Goal: Task Accomplishment & Management: Manage account settings

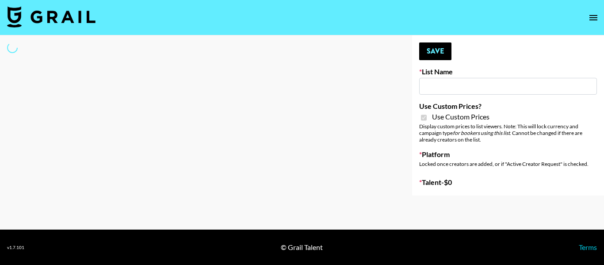
type input "E-Com Platform - TikTok"
checkbox input "true"
select select "Brand"
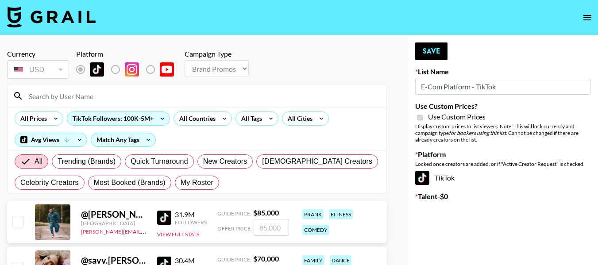
click at [88, 96] on input at bounding box center [202, 96] width 358 height 14
type input "royal"
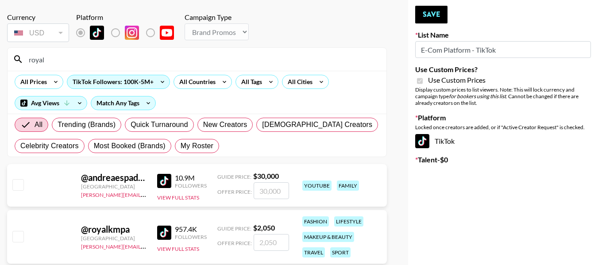
scroll to position [81, 0]
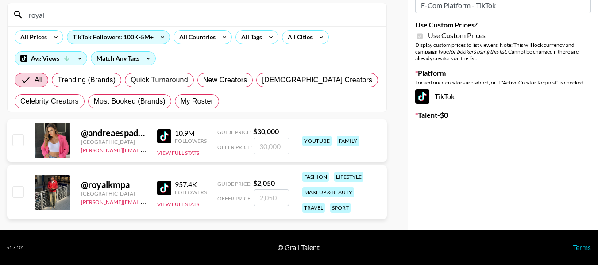
click at [21, 191] on input "checkbox" at bounding box center [17, 191] width 11 height 11
checkbox input "true"
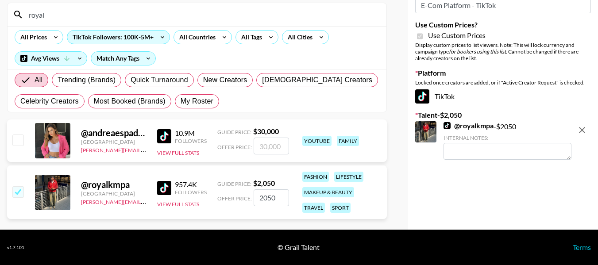
click at [452, 182] on div "Your changes have been saved! Save List Name E-Com Platform - TikTok Use Custom…" at bounding box center [503, 92] width 190 height 276
drag, startPoint x: 280, startPoint y: 198, endPoint x: 222, endPoint y: 178, distance: 61.3
click at [229, 181] on div "Guide Price: $ 2,050 Offer Price: 2050" at bounding box center [253, 192] width 72 height 27
type input "3200"
click at [461, 198] on div "Your changes have been saved! Save List Name E-Com Platform - TikTok Use Custom…" at bounding box center [503, 92] width 190 height 276
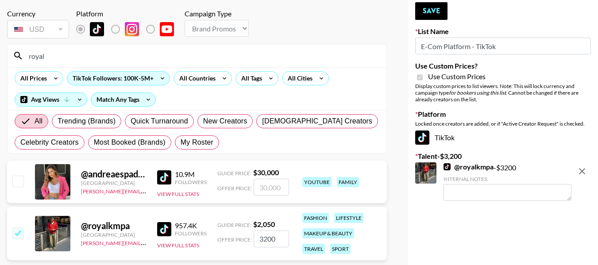
scroll to position [0, 0]
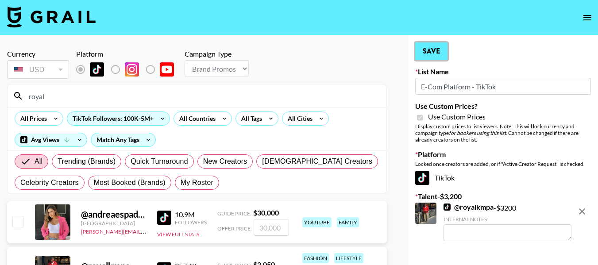
drag, startPoint x: 436, startPoint y: 56, endPoint x: 449, endPoint y: 191, distance: 136.0
click at [436, 56] on button "Save" at bounding box center [431, 51] width 32 height 18
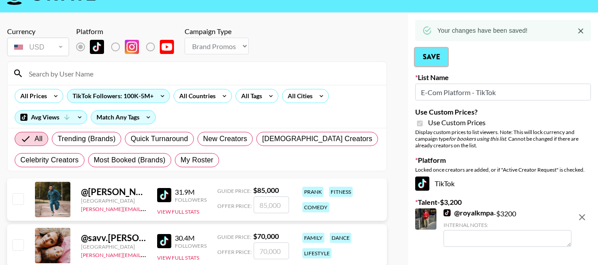
scroll to position [44, 0]
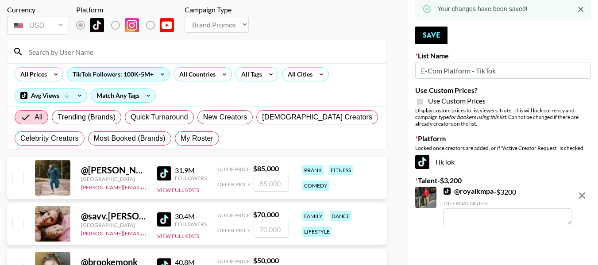
click at [131, 50] on input at bounding box center [202, 52] width 358 height 14
type input "maniha"
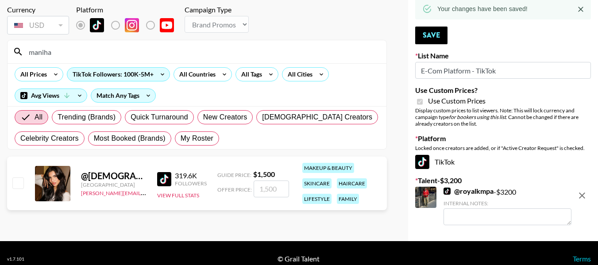
drag, startPoint x: 16, startPoint y: 187, endPoint x: 29, endPoint y: 187, distance: 12.4
click at [17, 187] on input "checkbox" at bounding box center [17, 182] width 11 height 11
checkbox input "true"
type input "1500"
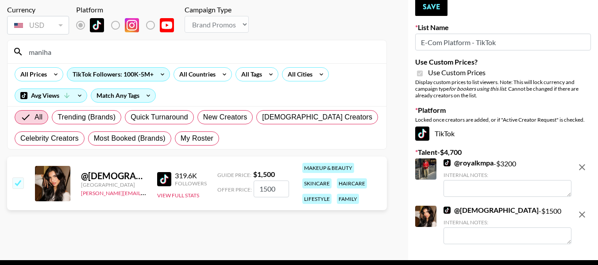
drag, startPoint x: 286, startPoint y: 188, endPoint x: 222, endPoint y: 185, distance: 63.8
click at [244, 187] on div "Offer Price: 1500" at bounding box center [253, 189] width 72 height 17
checkbox input "false"
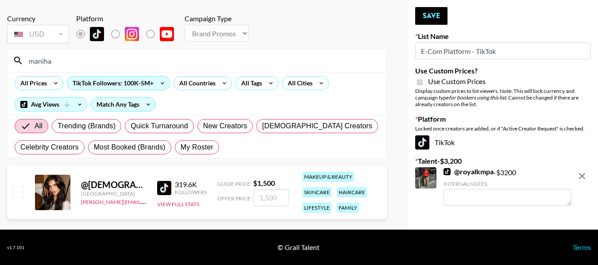
scroll to position [35, 0]
checkbox input "true"
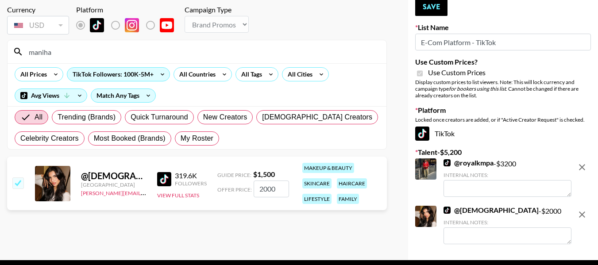
type input "2000"
click at [437, 9] on button "Save" at bounding box center [431, 7] width 32 height 18
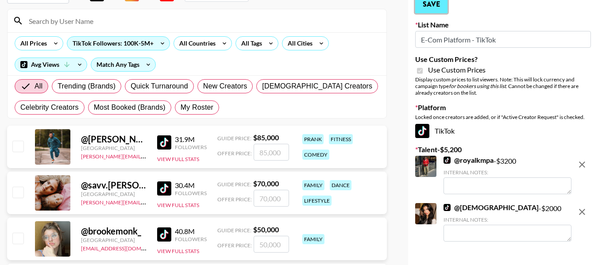
scroll to position [88, 0]
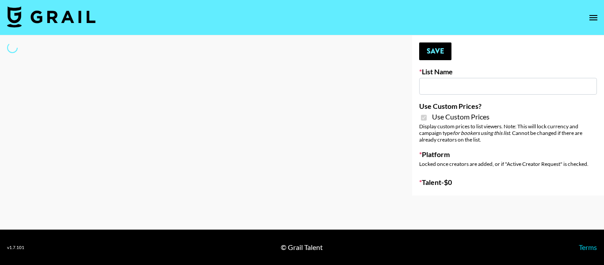
type input "E-Com IG"
checkbox input "true"
select select "Brand"
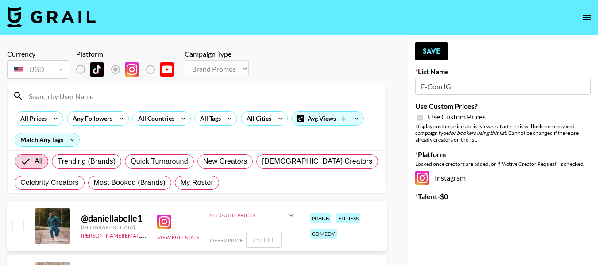
click at [85, 101] on input at bounding box center [202, 96] width 358 height 14
type input "royal"
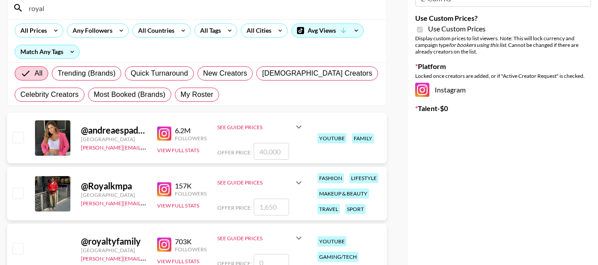
scroll to position [88, 0]
click at [20, 196] on input "checkbox" at bounding box center [17, 192] width 11 height 11
checkbox input "true"
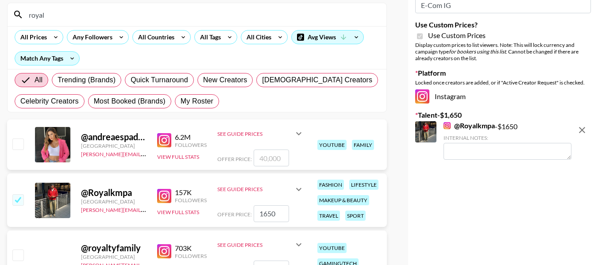
scroll to position [133, 0]
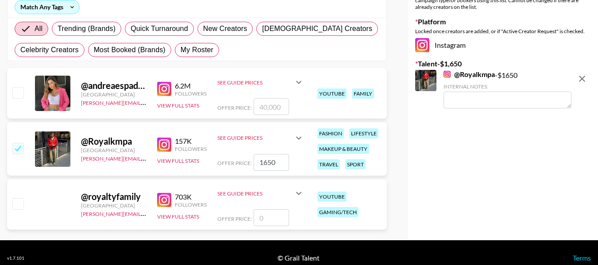
drag, startPoint x: 279, startPoint y: 164, endPoint x: 240, endPoint y: 156, distance: 39.2
click at [245, 159] on div "Offer Price: 1650" at bounding box center [260, 162] width 87 height 17
click at [518, 170] on div "Your changes have been saved! Save List Name E-Com IG Use Custom Prices? Use Cu…" at bounding box center [503, 72] width 190 height 338
click at [421, 178] on div "Your changes have been saved! Save List Name E-Com IG Use Custom Prices? Use Cu…" at bounding box center [503, 72] width 190 height 338
drag, startPoint x: 280, startPoint y: 160, endPoint x: 207, endPoint y: 140, distance: 75.2
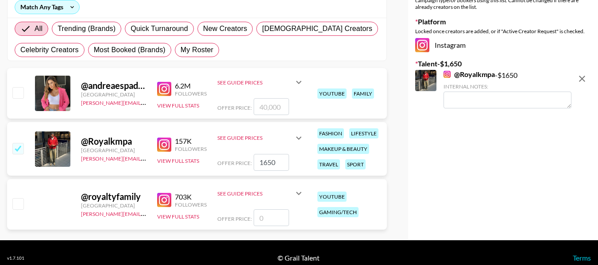
click at [218, 146] on div "See Guide Prices Grid Post: $ 975 Reel: $ 1,650 3-Frame Story: $ 1,025 Offer Pr…" at bounding box center [260, 148] width 87 height 43
type input "2800"
drag, startPoint x: 281, startPoint y: 162, endPoint x: 230, endPoint y: 162, distance: 50.9
click at [207, 161] on div "@ Royalkmpa United Kingdom diane.salazar@grail-talent.com 157K Followers View F…" at bounding box center [197, 149] width 380 height 54
click at [15, 146] on input "checkbox" at bounding box center [17, 148] width 11 height 11
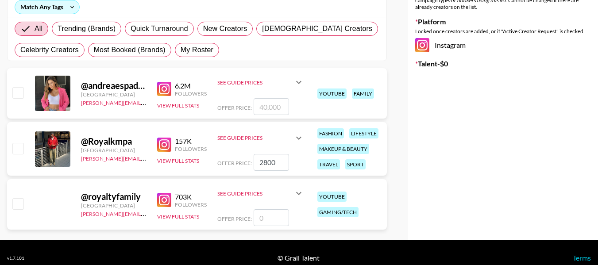
click at [15, 146] on input "checkbox" at bounding box center [17, 148] width 11 height 11
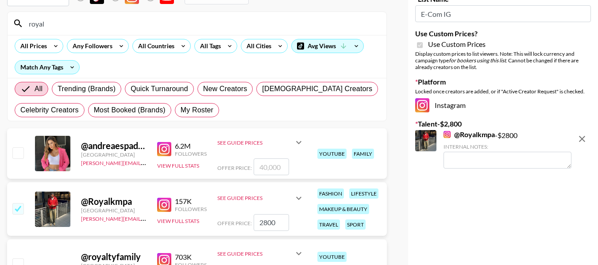
scroll to position [11, 0]
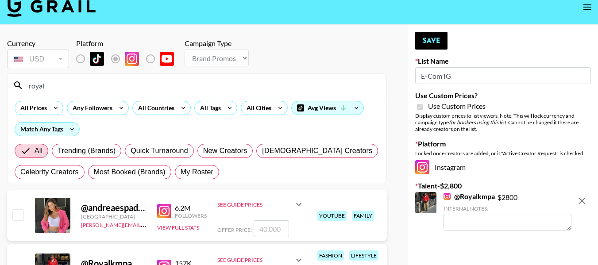
click at [584, 198] on icon "remove" at bounding box center [582, 201] width 11 height 11
checkbox input "false"
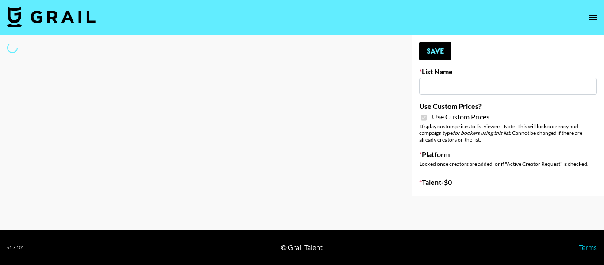
type input "E-Com IG"
checkbox input "true"
select select "Brand"
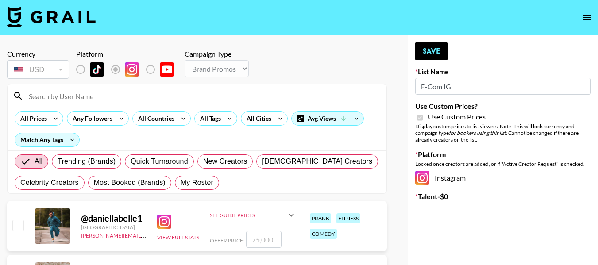
scroll to position [44, 0]
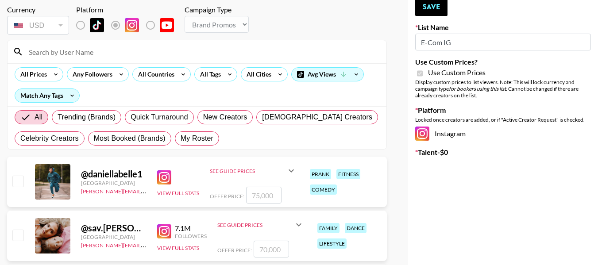
click at [96, 47] on input at bounding box center [202, 52] width 358 height 14
type input "royal"
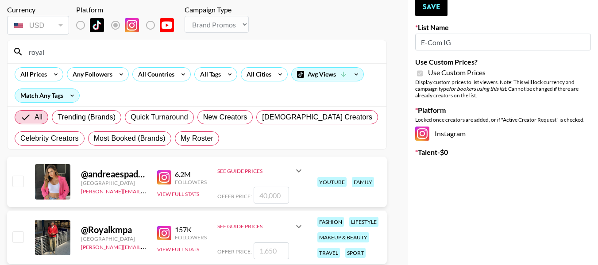
click at [19, 236] on input "checkbox" at bounding box center [17, 236] width 11 height 11
checkbox input "true"
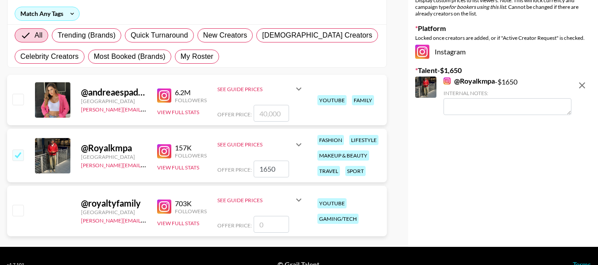
scroll to position [133, 0]
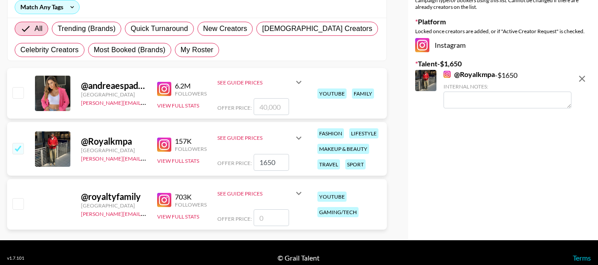
drag, startPoint x: 275, startPoint y: 167, endPoint x: 248, endPoint y: 154, distance: 30.3
click at [248, 155] on div "Offer Price: 1650" at bounding box center [260, 162] width 87 height 17
type input "2400"
click at [503, 188] on div "Your changes have been saved! Save List Name E-Com IG Use Custom Prices? Use Cu…" at bounding box center [503, 72] width 190 height 338
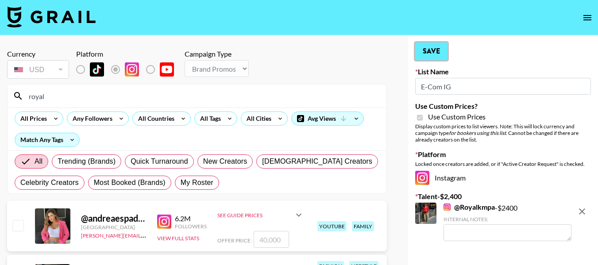
click at [429, 47] on button "Save" at bounding box center [431, 51] width 32 height 18
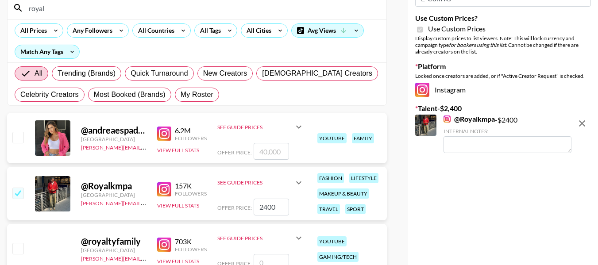
scroll to position [88, 0]
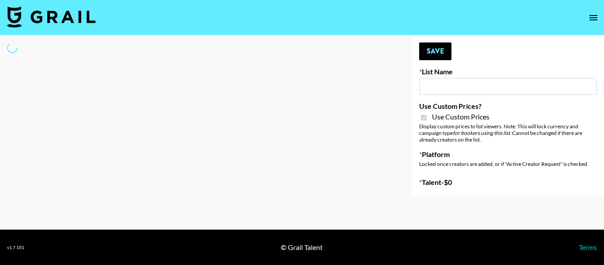
type input "E-Com Platform - TikTok"
checkbox input "true"
select select "Brand"
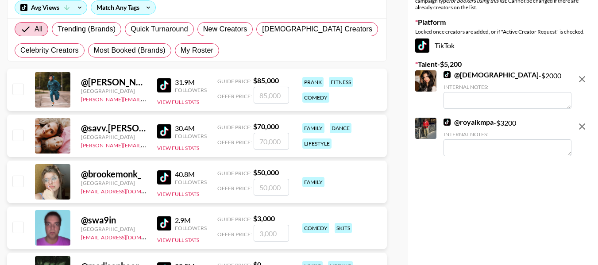
scroll to position [133, 0]
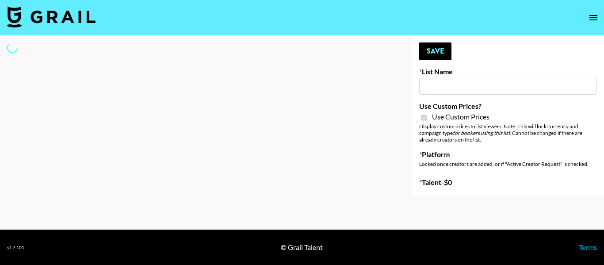
type input "E-Com IG"
checkbox input "true"
select select "Brand"
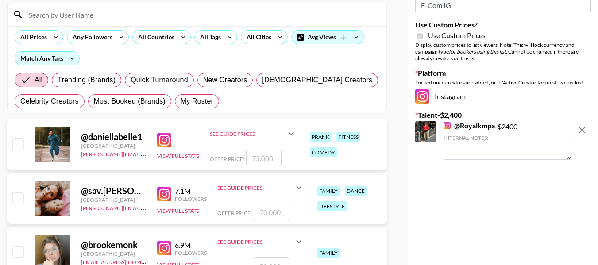
scroll to position [88, 0]
